Goal: Transaction & Acquisition: Purchase product/service

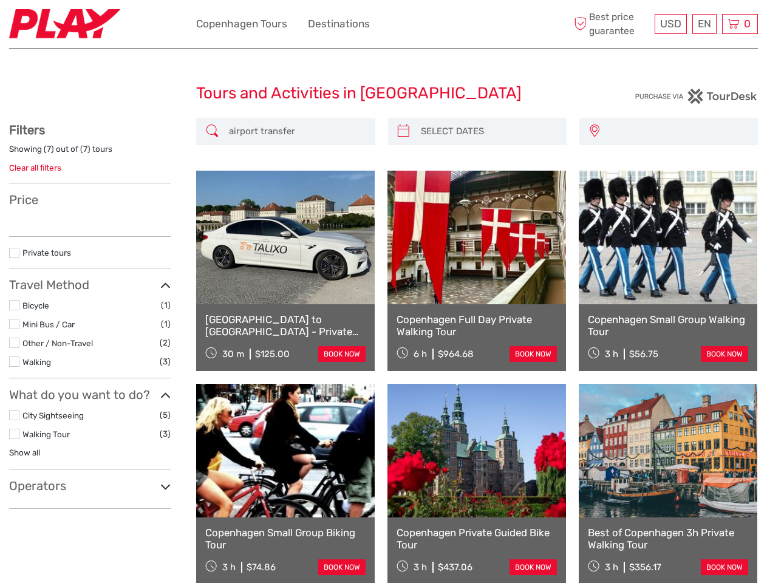
select select
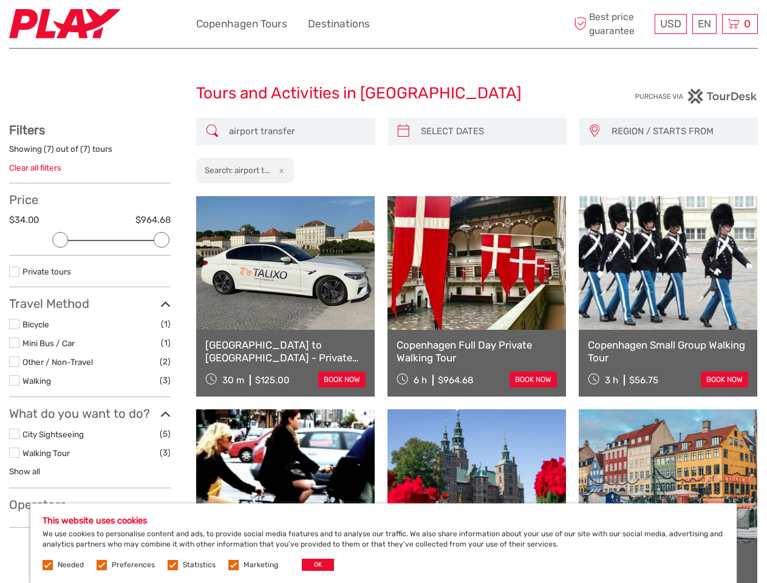
click at [383, 24] on ul "Copenhagen Tours Destinations More" at bounding box center [292, 24] width 192 height 18
click at [292, 24] on ul "Copenhagen Tours Destinations More" at bounding box center [292, 24] width 192 height 18
click at [670, 24] on span "USD" at bounding box center [670, 24] width 21 height 12
click at [704, 24] on div "EN English Español Deutsch" at bounding box center [705, 24] width 24 height 20
click at [740, 24] on div "0 Items Total $0.00 Checkout The shopping cart is empty." at bounding box center [740, 24] width 36 height 20
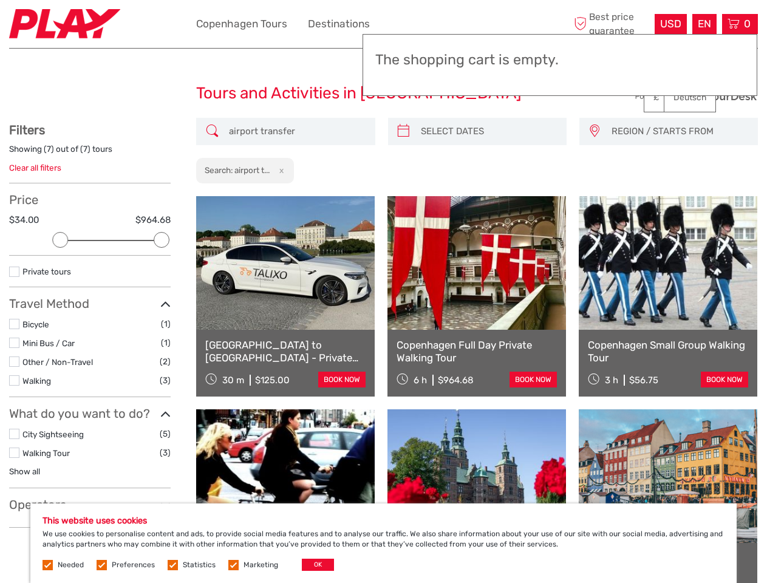
click at [60, 240] on div at bounding box center [60, 240] width 16 height 16
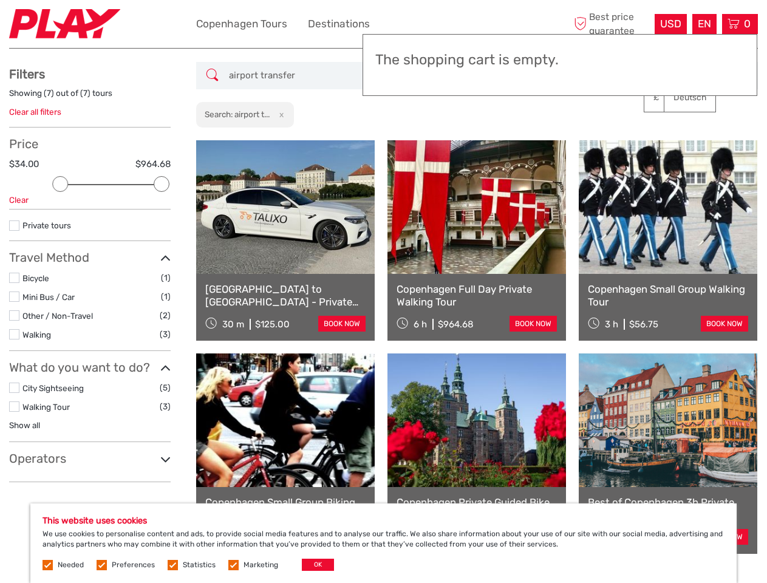
click at [162, 240] on div "Filters Showing ( 7 ) out of ( 7 ) tours Clear all filters Price $34.00 $964.68…" at bounding box center [90, 275] width 162 height 416
click at [403, 140] on link at bounding box center [477, 207] width 179 height 134
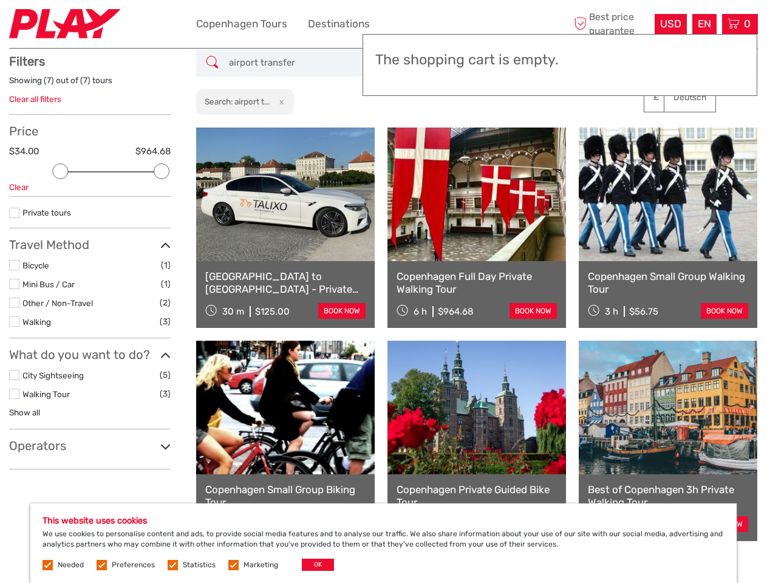
click at [488, 131] on link at bounding box center [477, 195] width 179 height 134
click at [594, 131] on link at bounding box center [668, 195] width 179 height 134
